Goal: Information Seeking & Learning: Learn about a topic

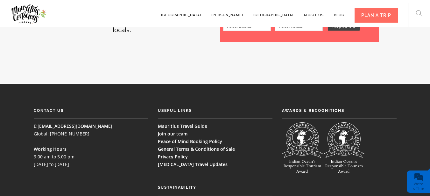
scroll to position [1632, 0]
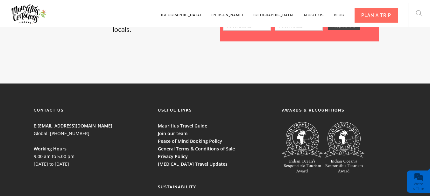
click at [173, 130] on link "Join our team" at bounding box center [173, 133] width 30 height 6
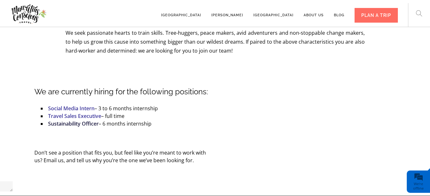
click at [84, 120] on link "Sustainability Officer" at bounding box center [73, 123] width 51 height 7
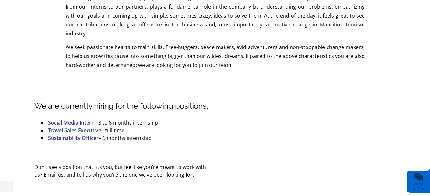
click at [64, 127] on link "Travel Sales Executive" at bounding box center [74, 130] width 53 height 7
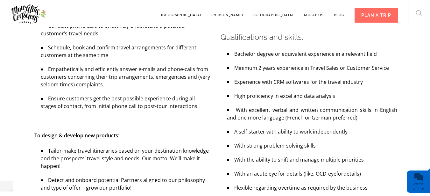
scroll to position [376, 0]
